Goal: Information Seeking & Learning: Learn about a topic

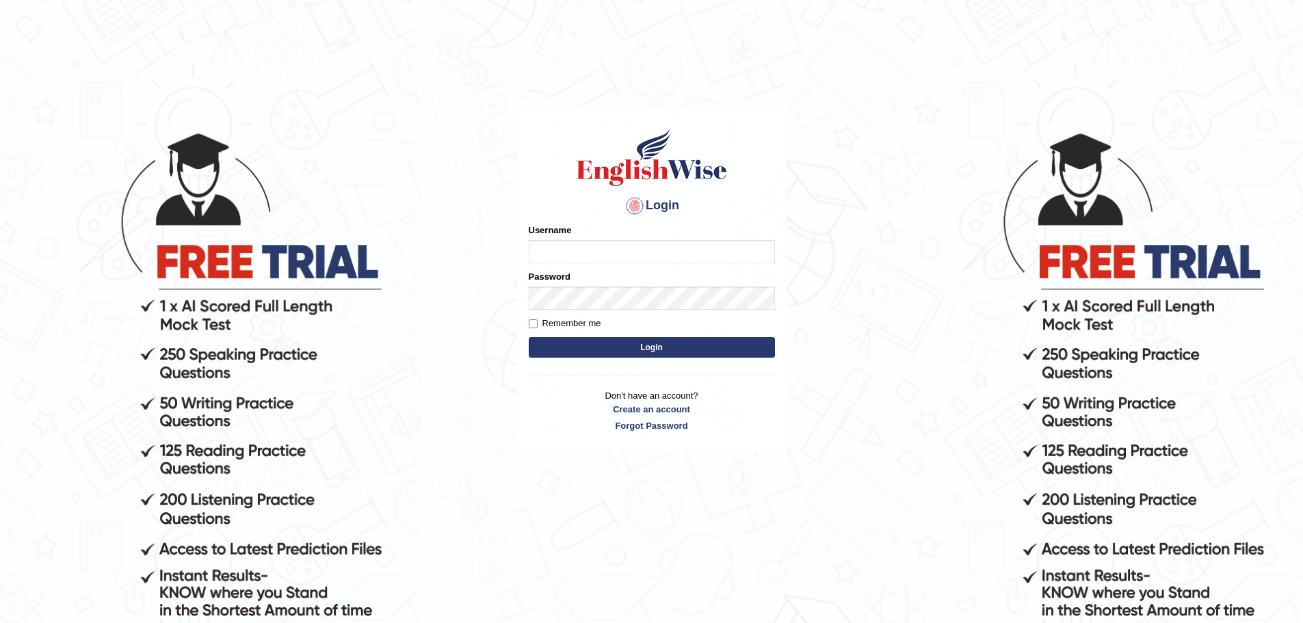
type input "Mohansundaram_parramatta"
click at [566, 341] on button "Login" at bounding box center [652, 347] width 246 height 21
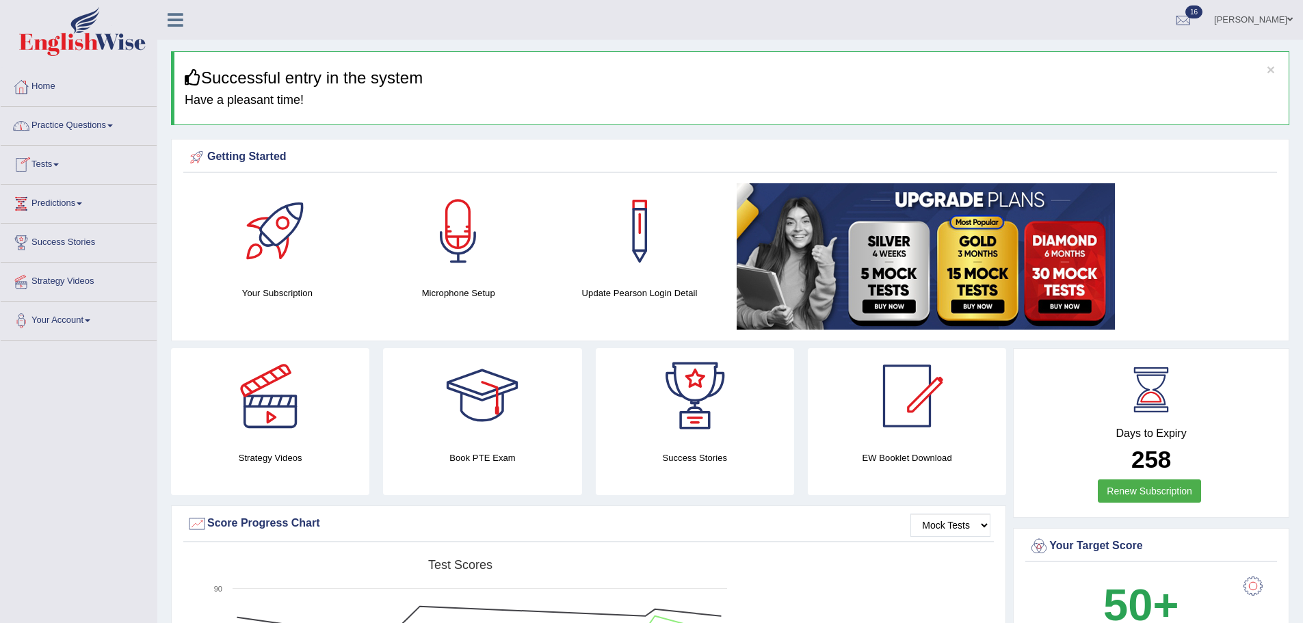
click at [101, 124] on link "Practice Questions" at bounding box center [79, 124] width 156 height 34
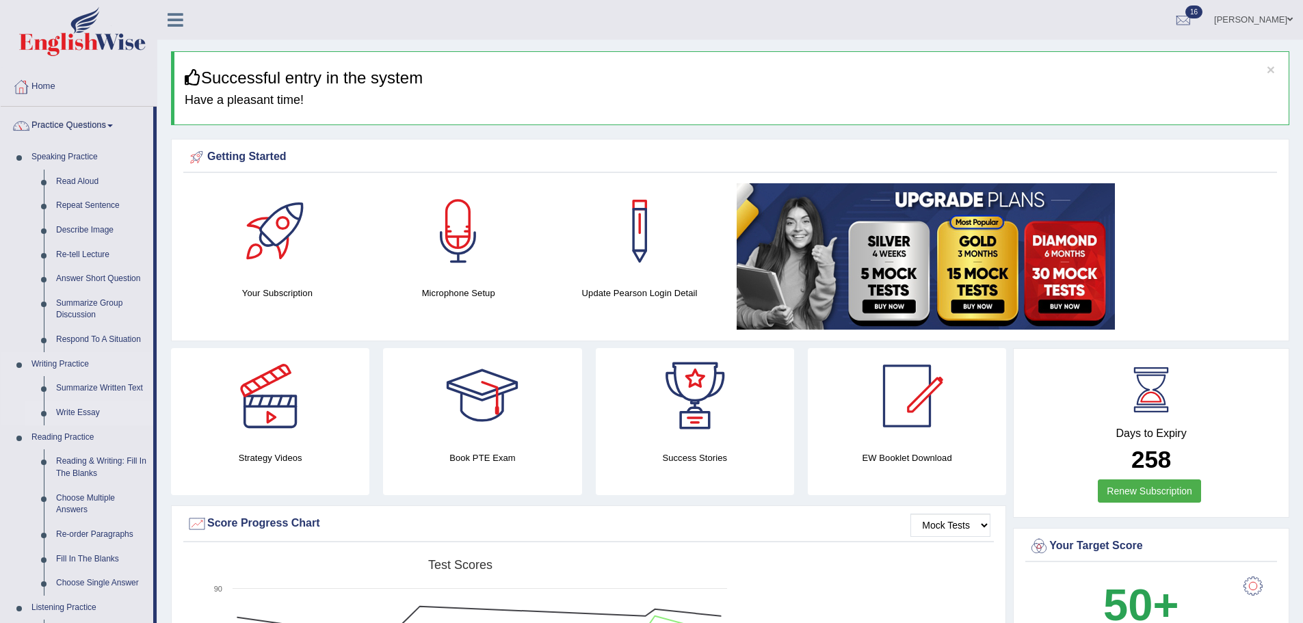
click at [79, 413] on link "Write Essay" at bounding box center [101, 413] width 103 height 25
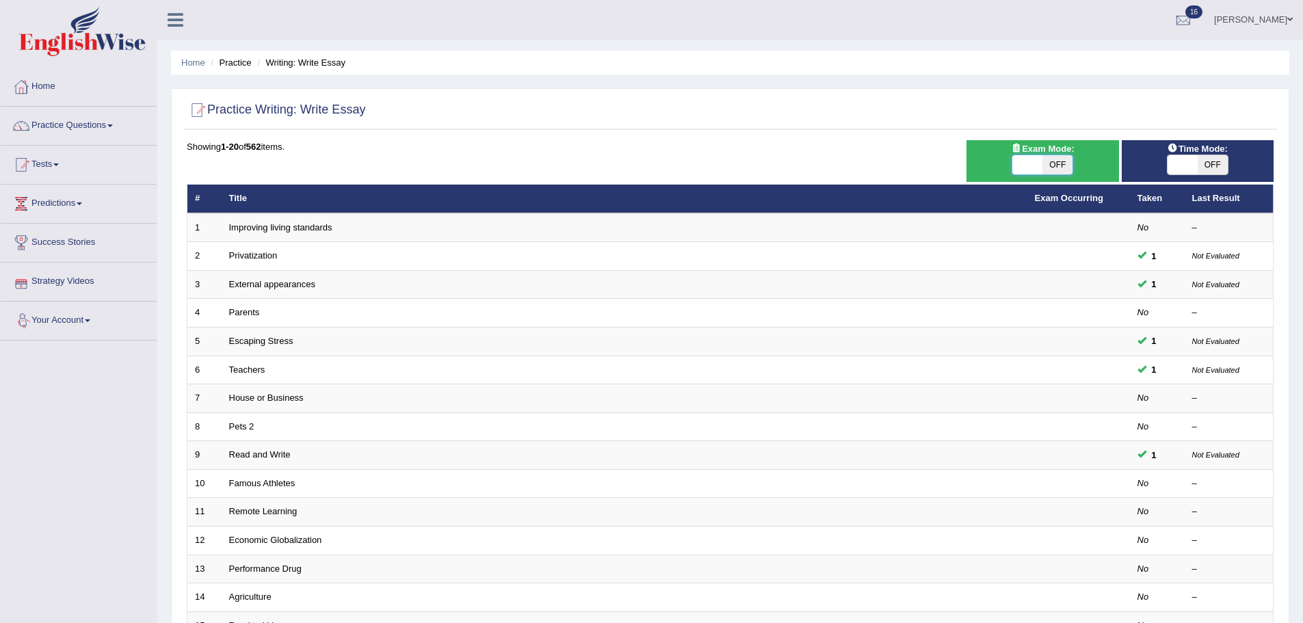
click at [1030, 159] on span at bounding box center [1027, 164] width 30 height 19
checkbox input "true"
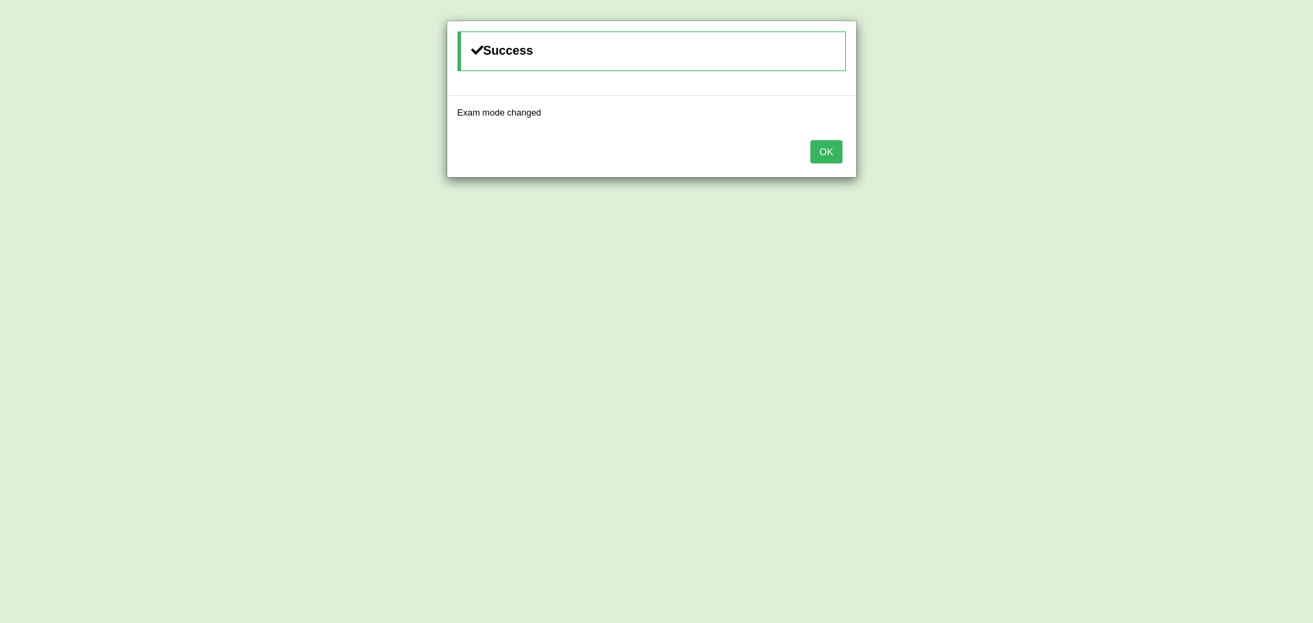
click at [826, 153] on button "OK" at bounding box center [826, 151] width 31 height 23
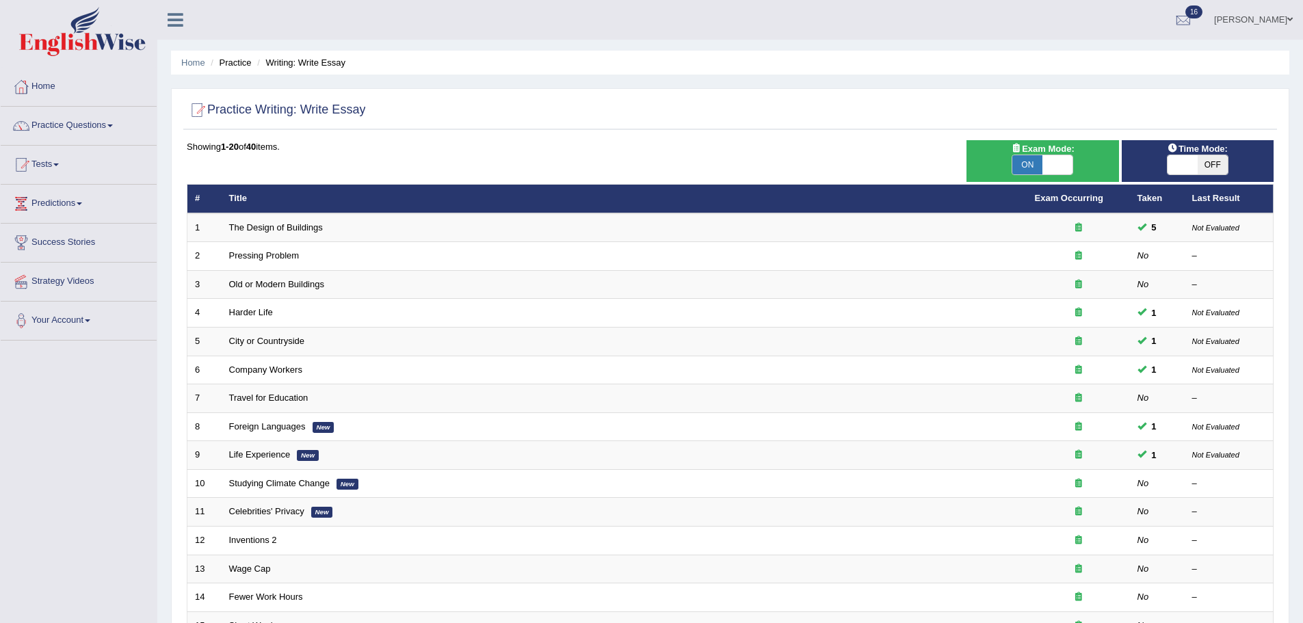
click at [1179, 158] on span at bounding box center [1183, 164] width 30 height 19
checkbox input "true"
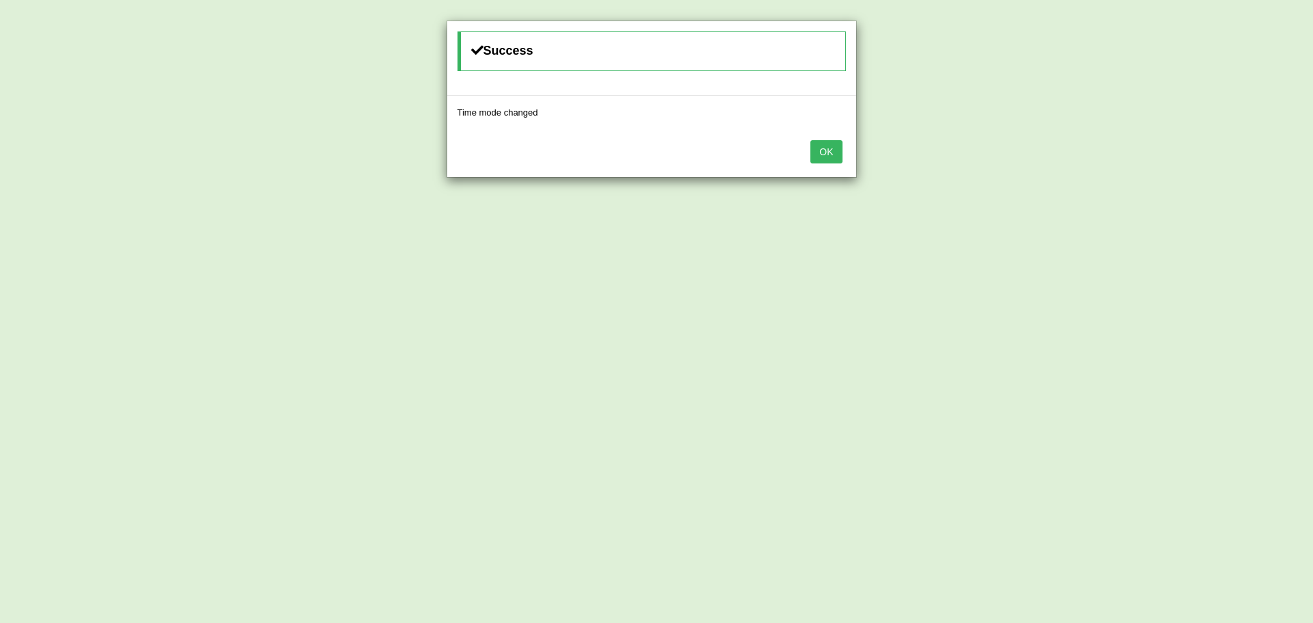
click at [837, 155] on button "OK" at bounding box center [826, 151] width 31 height 23
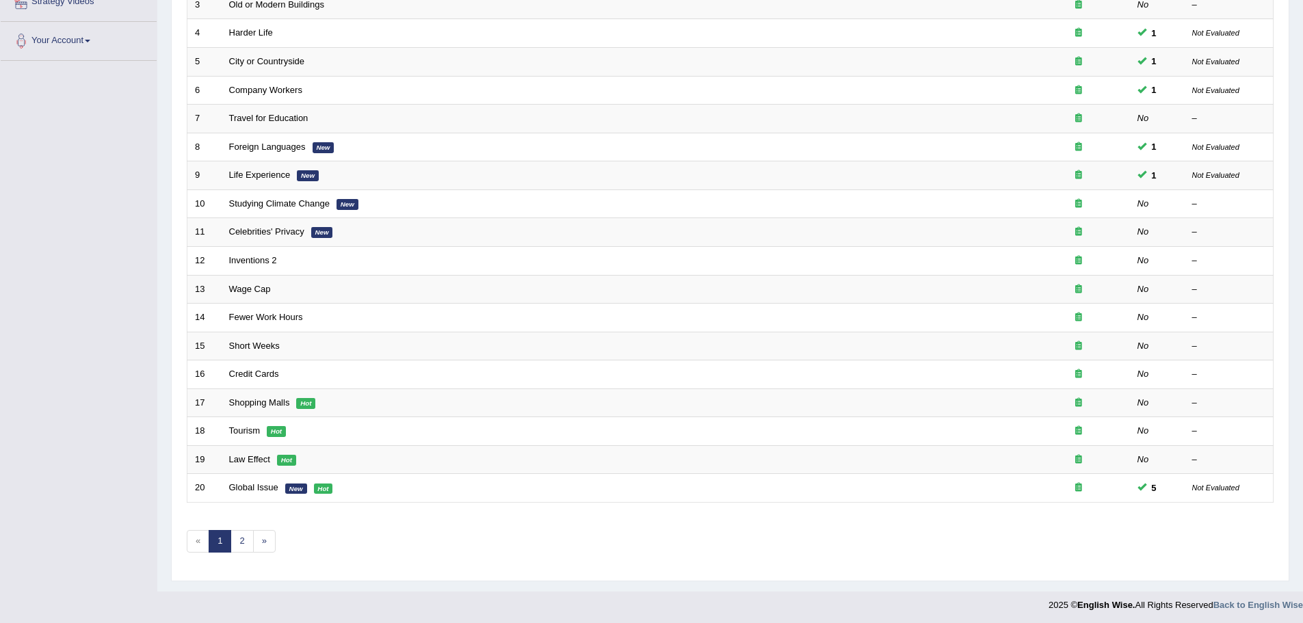
scroll to position [282, 0]
click at [246, 541] on link "2" at bounding box center [242, 538] width 23 height 23
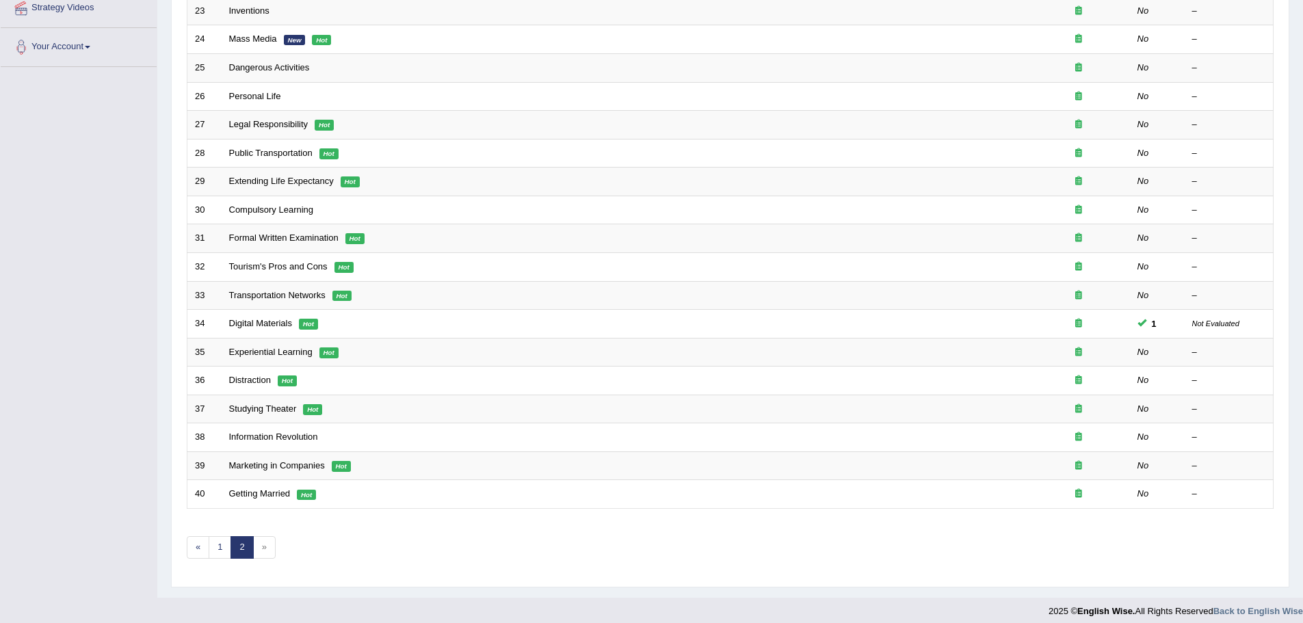
scroll to position [282, 0]
